Goal: Transaction & Acquisition: Purchase product/service

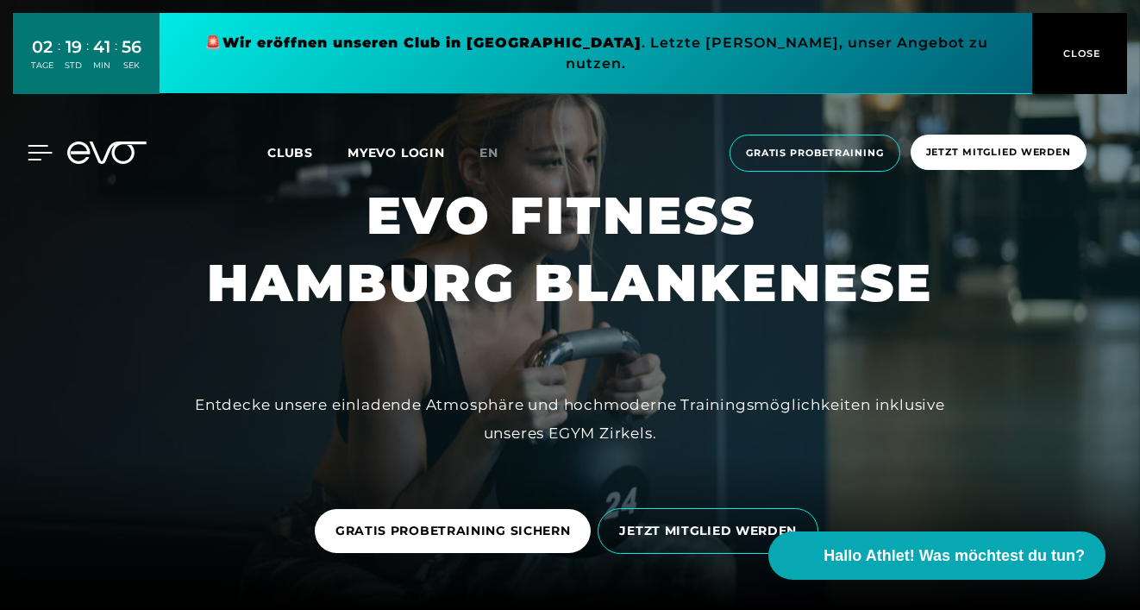
click at [25, 145] on div at bounding box center [27, 153] width 52 height 16
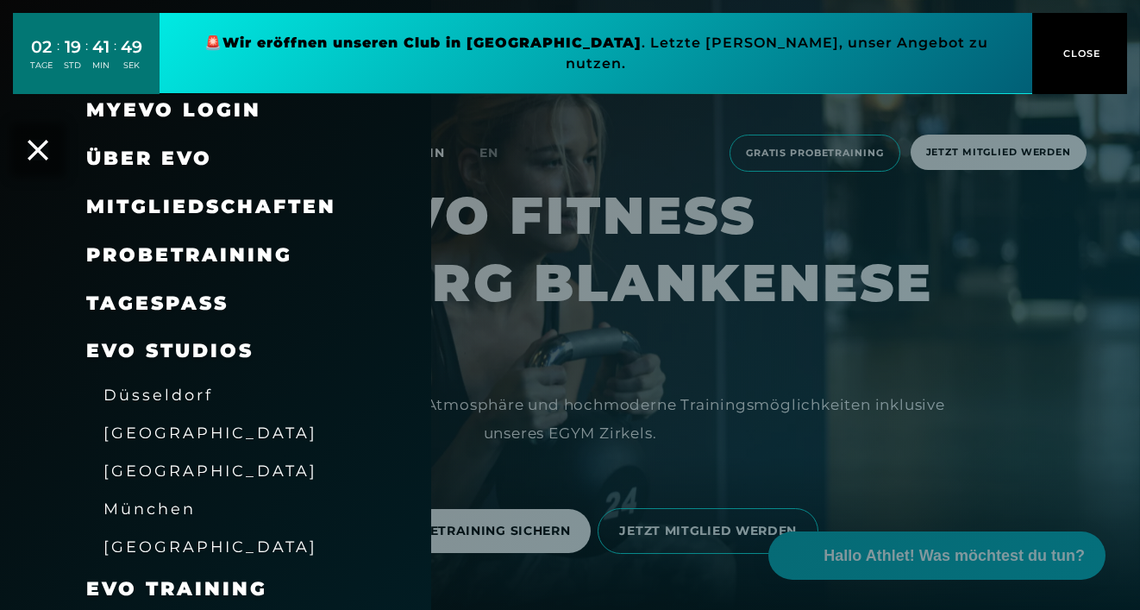
click at [179, 467] on span "[GEOGRAPHIC_DATA]" at bounding box center [210, 470] width 214 height 18
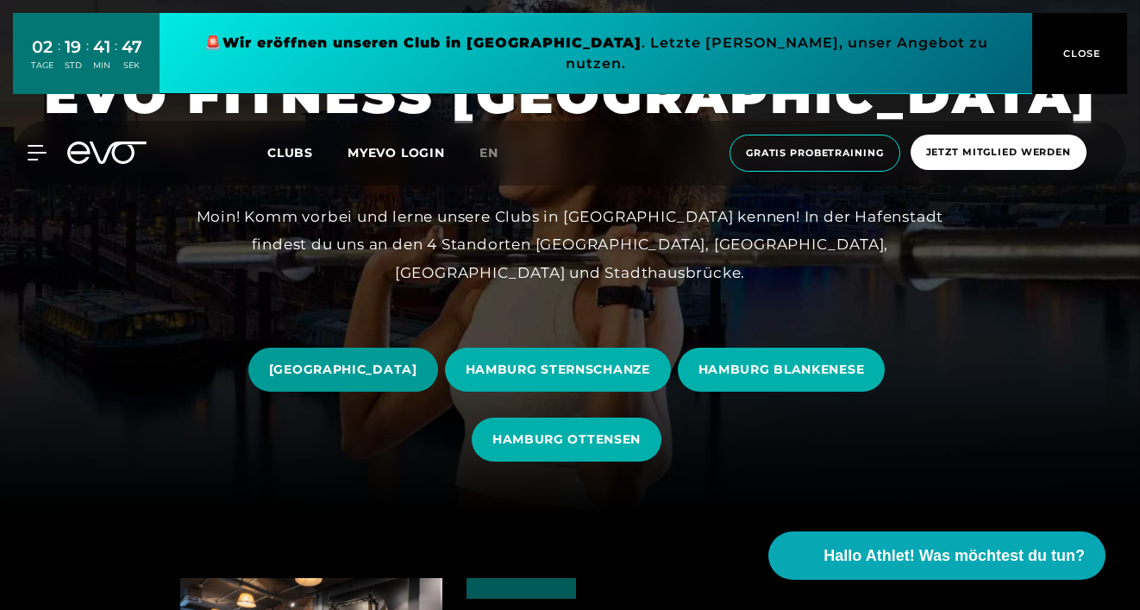
scroll to position [93, 0]
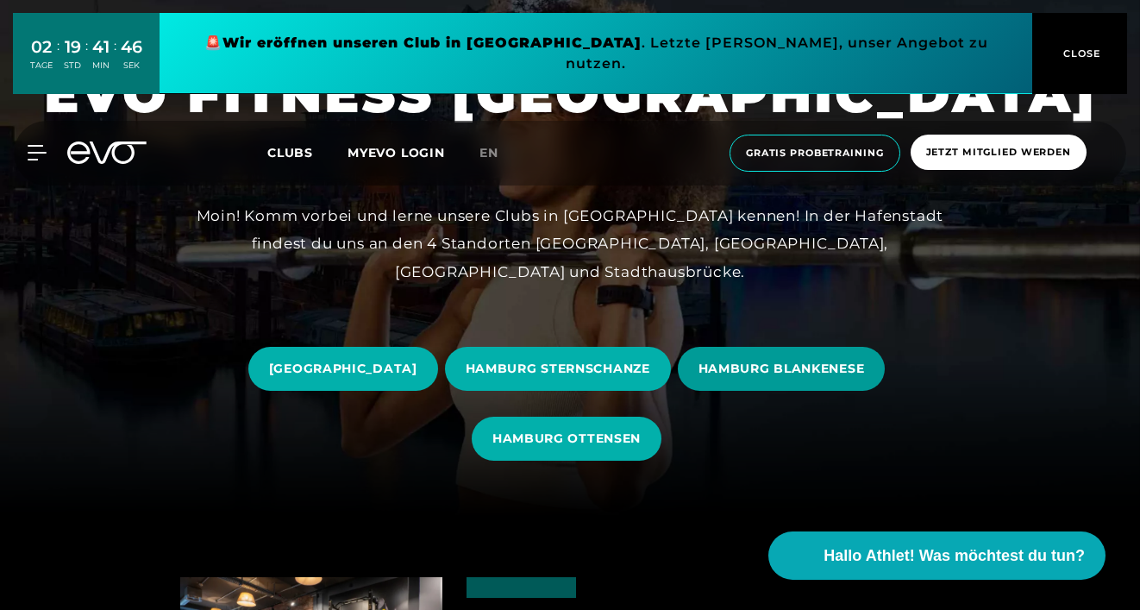
click at [811, 379] on span "HAMBURG BLANKENESE" at bounding box center [782, 369] width 208 height 44
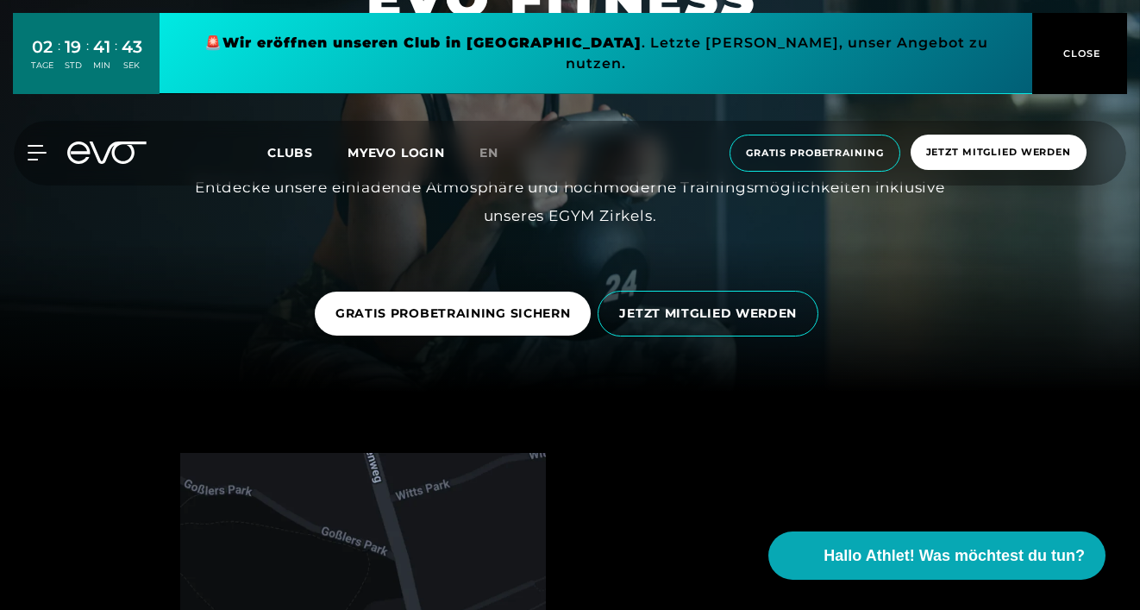
scroll to position [246, 0]
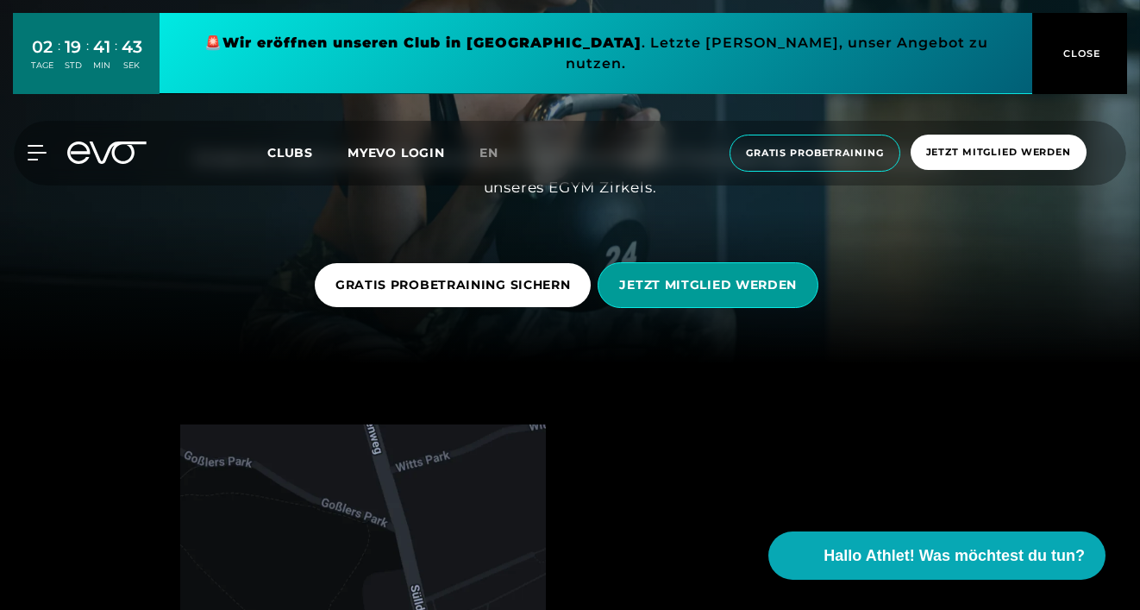
click at [696, 287] on span "JETZT MITGLIED WERDEN" at bounding box center [708, 285] width 178 height 18
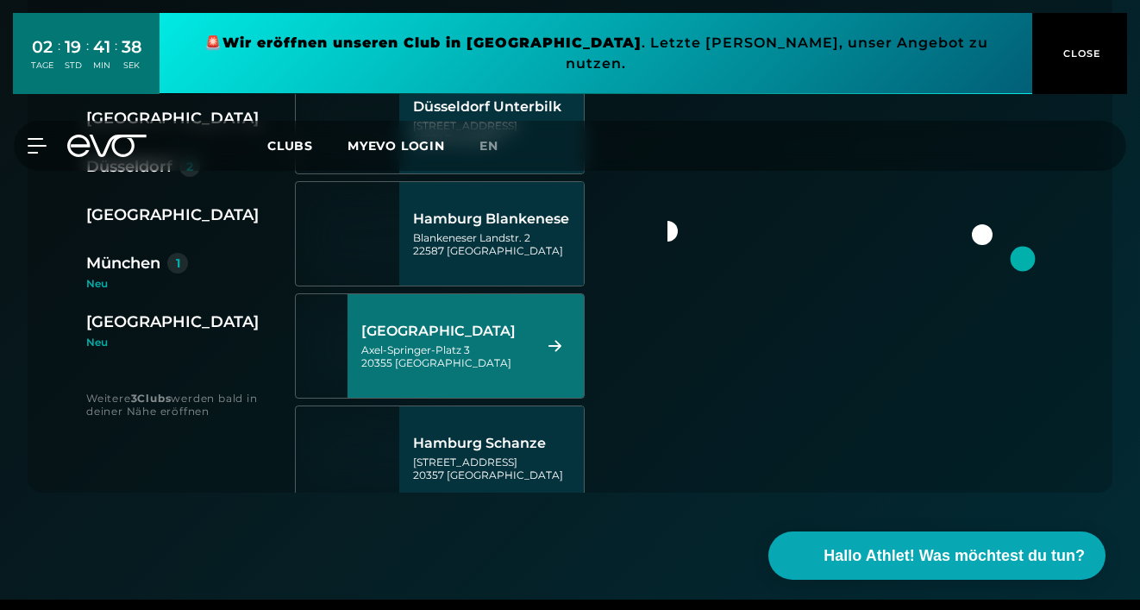
scroll to position [442, 0]
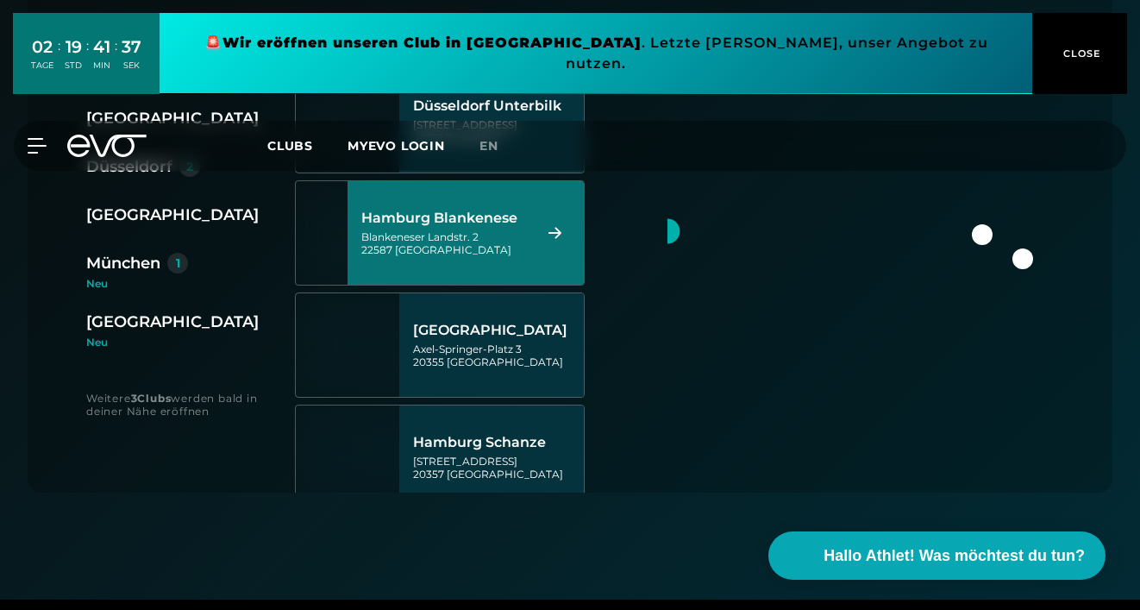
click at [529, 241] on div "Blankeneser Landstr. 2 22587 [GEOGRAPHIC_DATA]" at bounding box center [444, 243] width 167 height 26
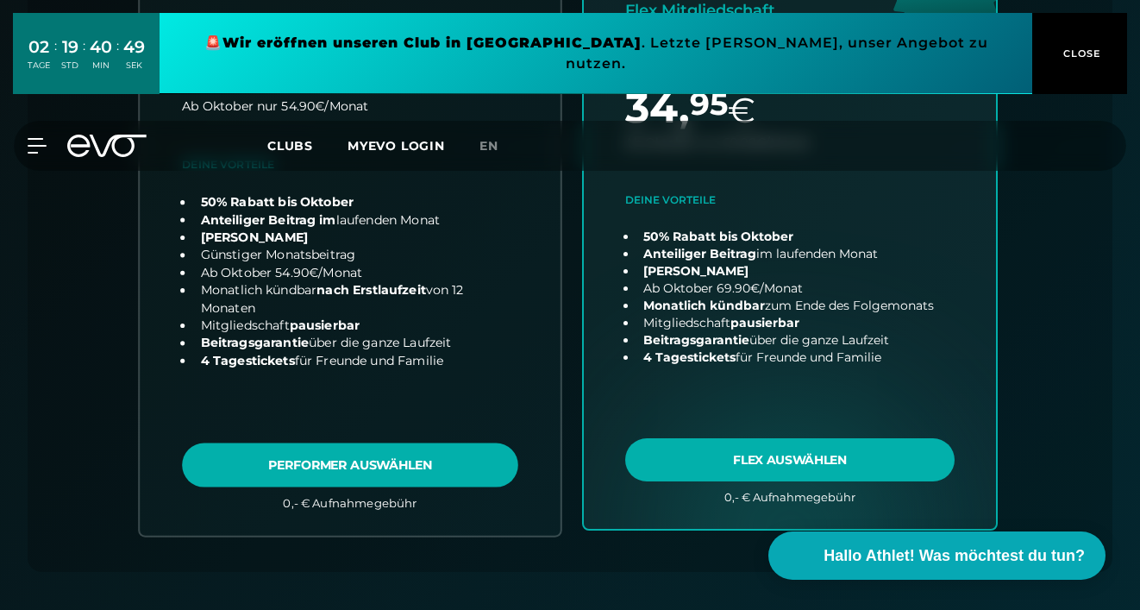
scroll to position [755, 0]
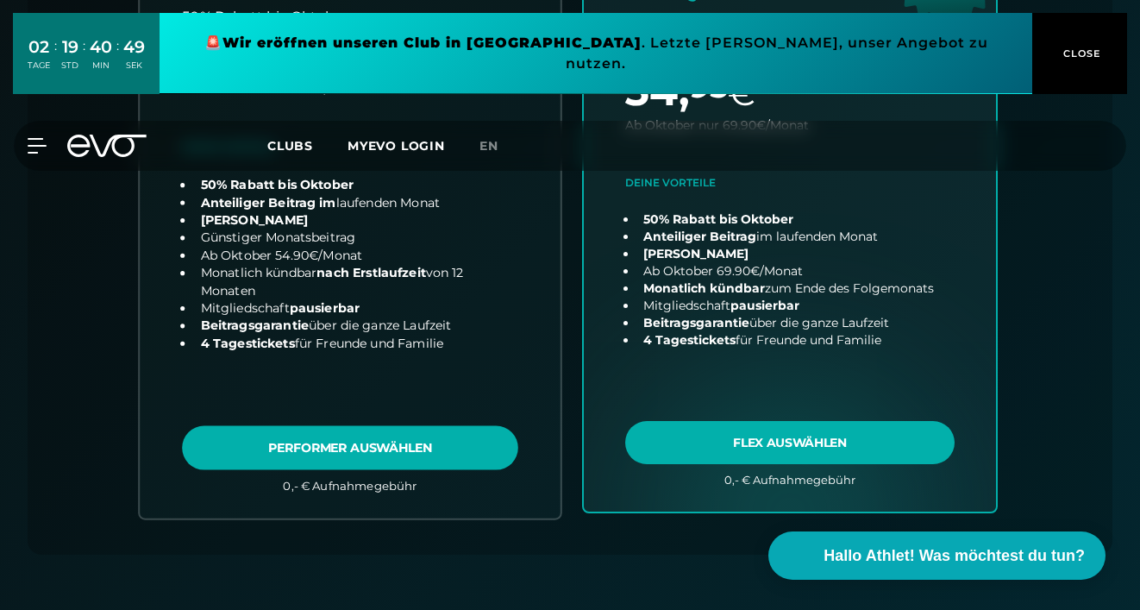
click at [384, 463] on link "choose plan" at bounding box center [350, 179] width 421 height 678
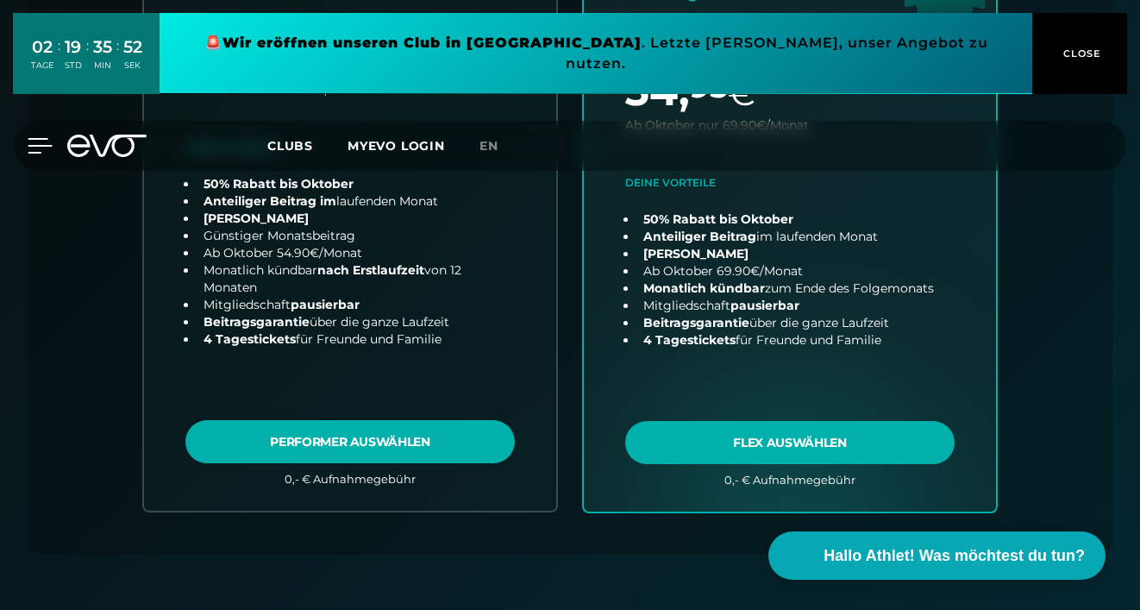
click at [38, 138] on icon at bounding box center [40, 146] width 25 height 16
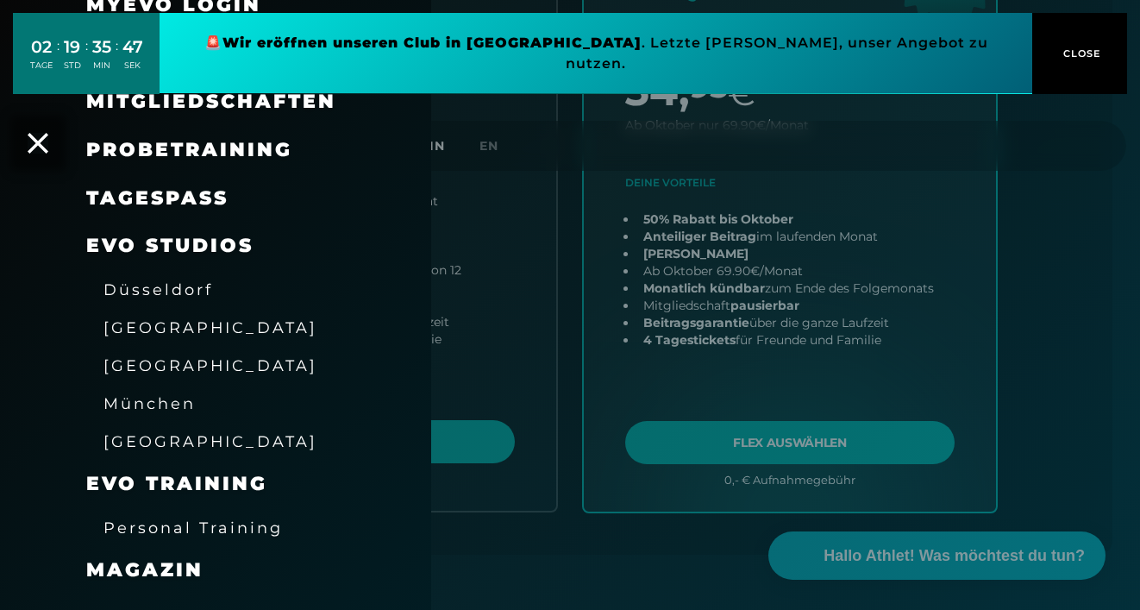
scroll to position [117, 0]
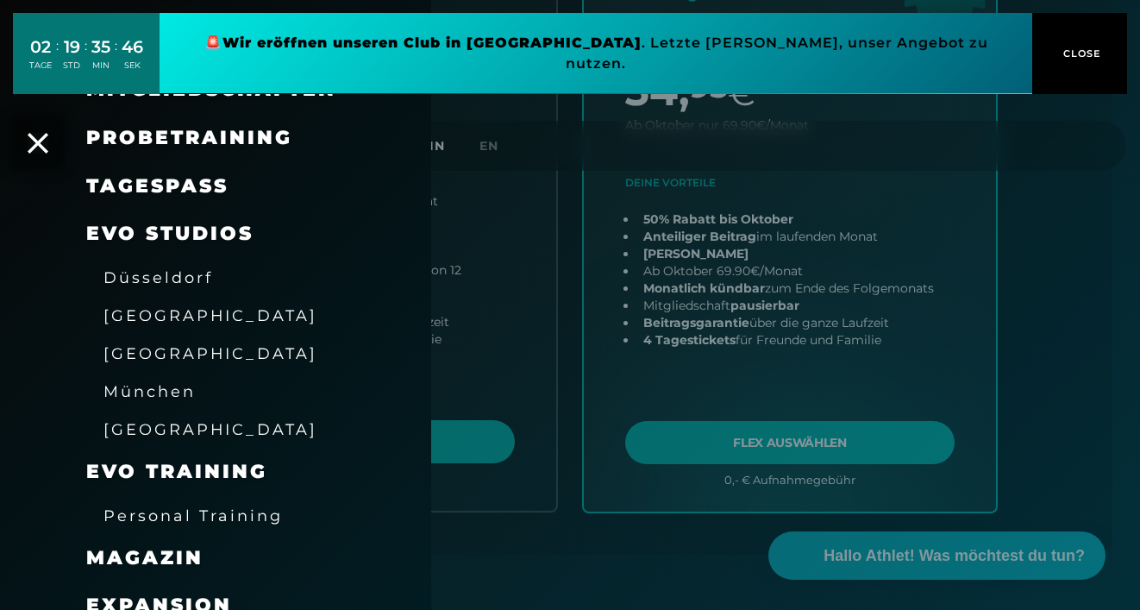
click at [135, 345] on span "[GEOGRAPHIC_DATA]" at bounding box center [210, 353] width 214 height 18
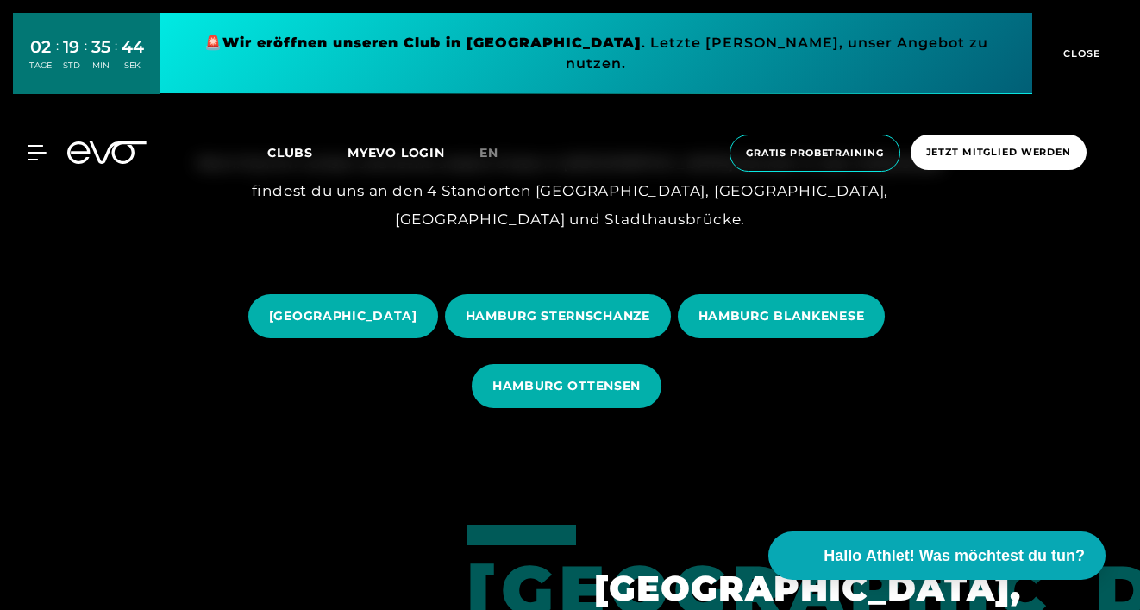
scroll to position [151, 0]
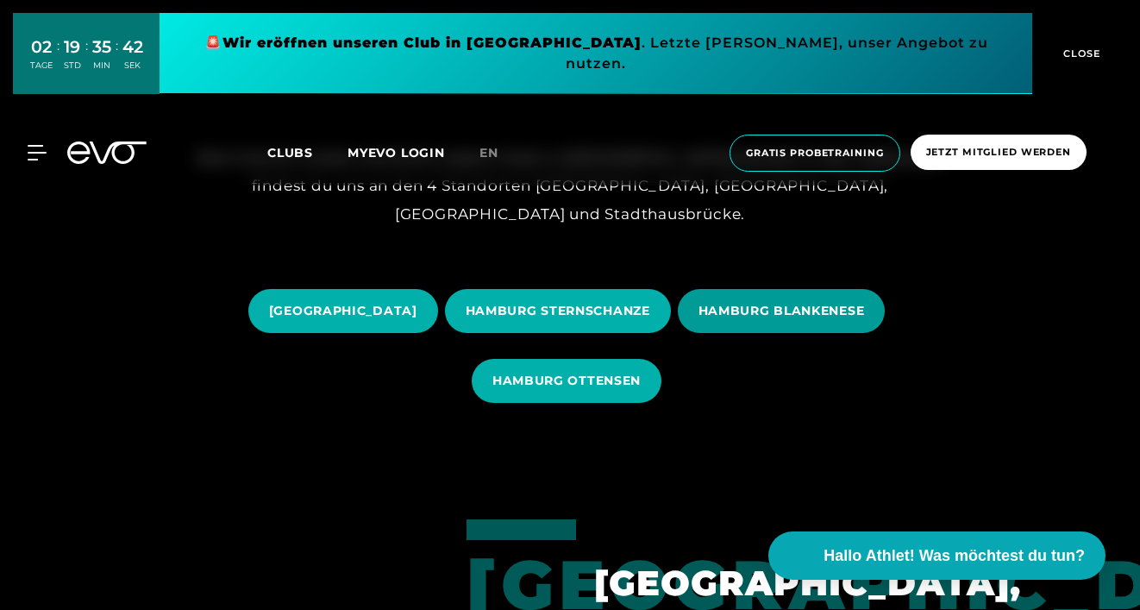
click at [743, 317] on span "HAMBURG BLANKENESE" at bounding box center [782, 311] width 166 height 18
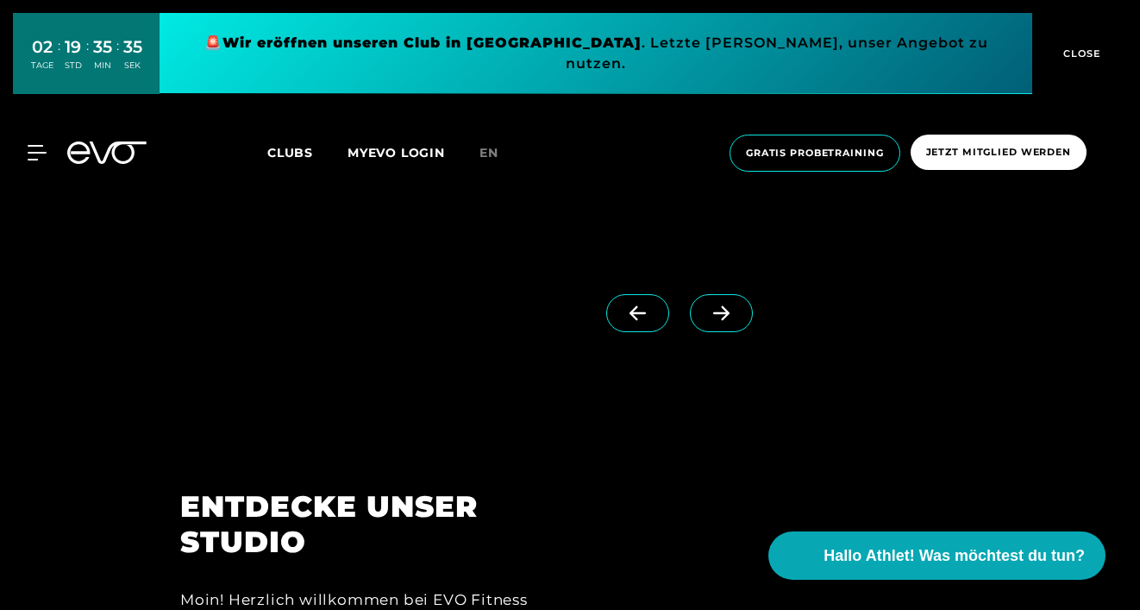
scroll to position [1560, 0]
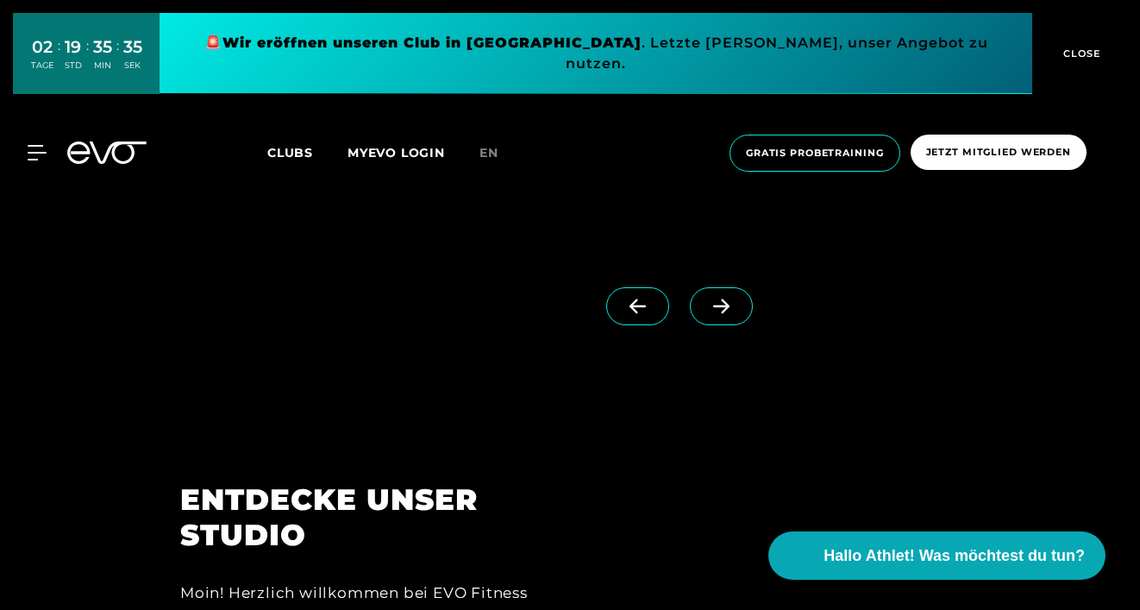
click at [724, 310] on icon at bounding box center [721, 306] width 16 height 15
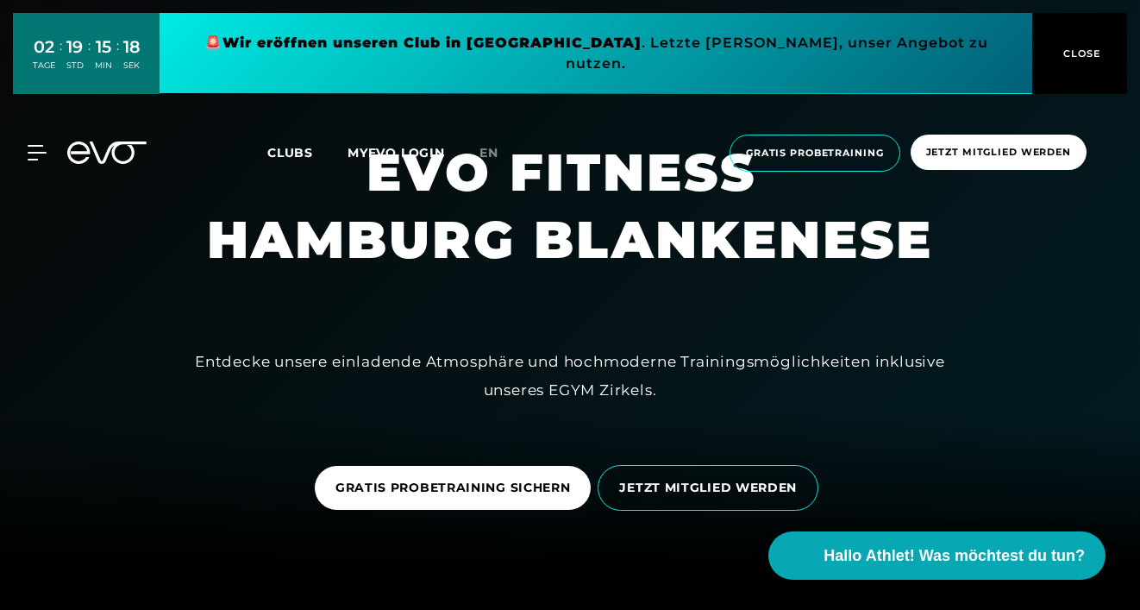
scroll to position [52, 0]
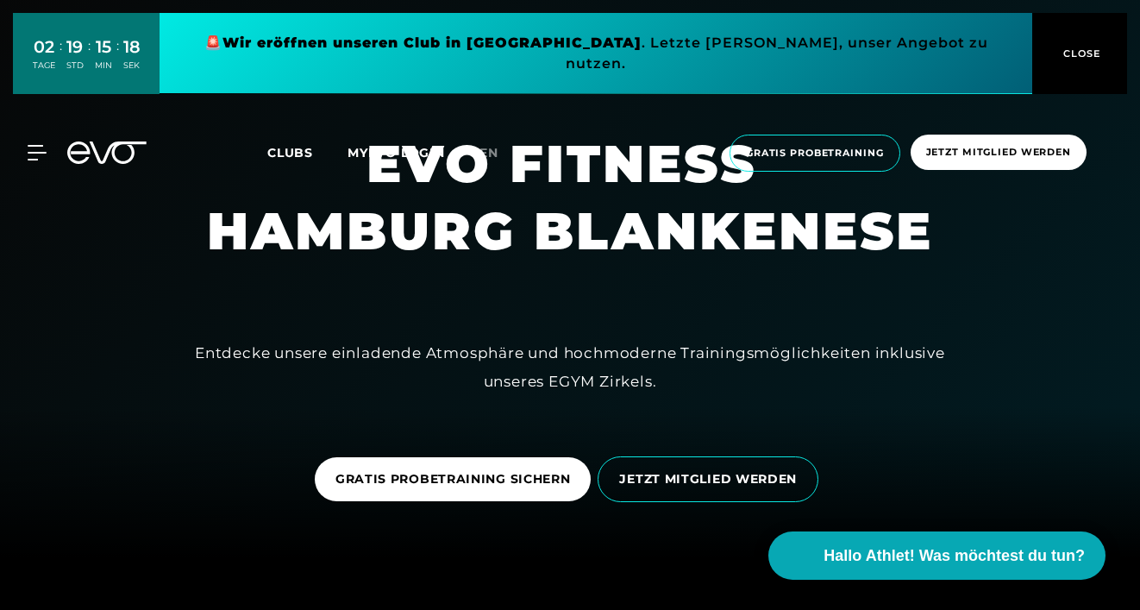
click at [41, 124] on div "MyEVO Login Über EVO Mitgliedschaften Probetraining TAGESPASS EVO Studios [GEOG…" at bounding box center [569, 153] width 1133 height 65
click at [43, 145] on icon at bounding box center [40, 153] width 25 height 16
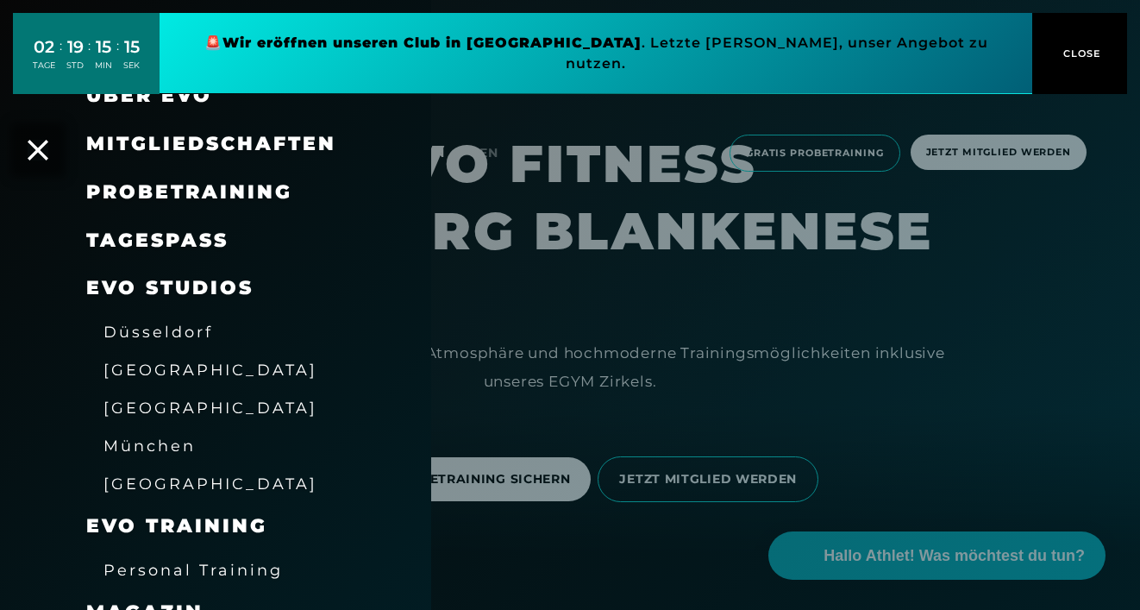
click at [136, 398] on span "[GEOGRAPHIC_DATA]" at bounding box center [210, 407] width 214 height 18
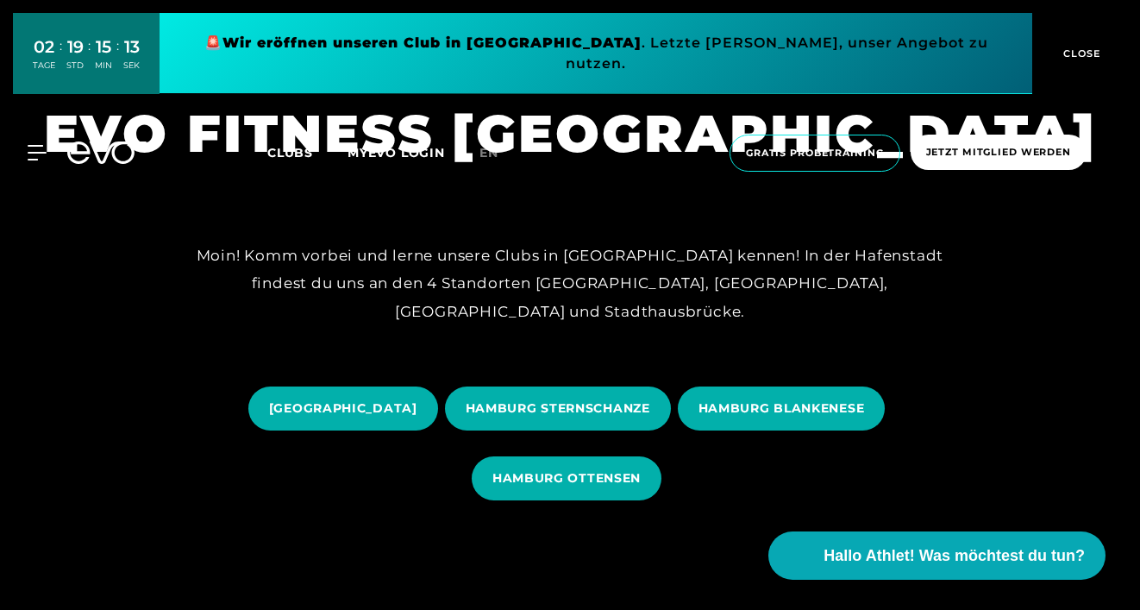
scroll to position [54, 0]
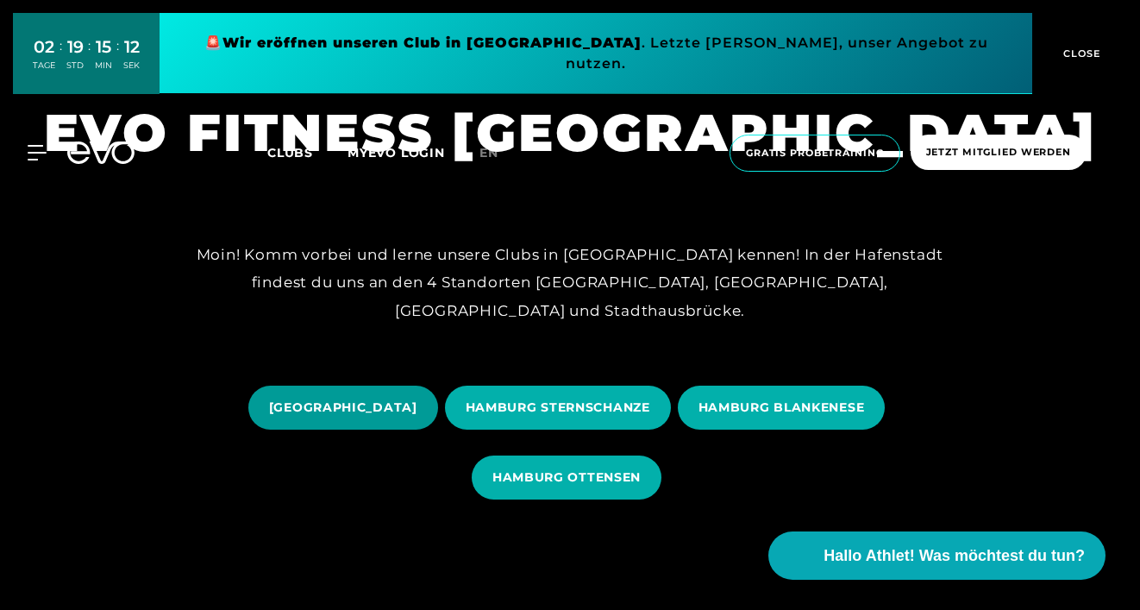
click at [363, 407] on span "[GEOGRAPHIC_DATA]" at bounding box center [343, 407] width 148 height 18
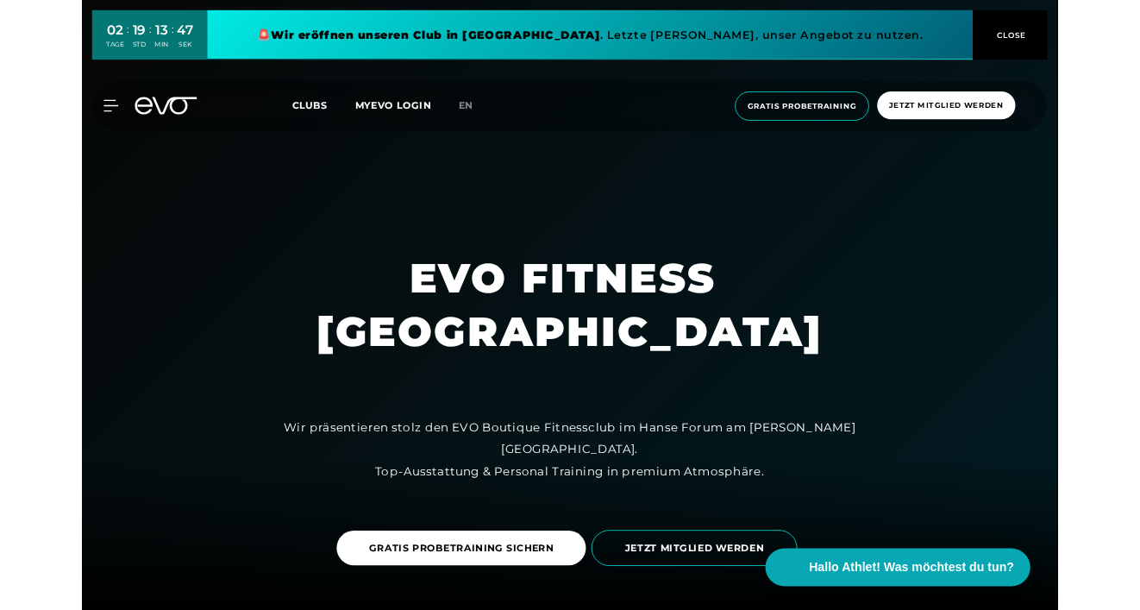
scroll to position [1783, 0]
